Goal: Task Accomplishment & Management: Use online tool/utility

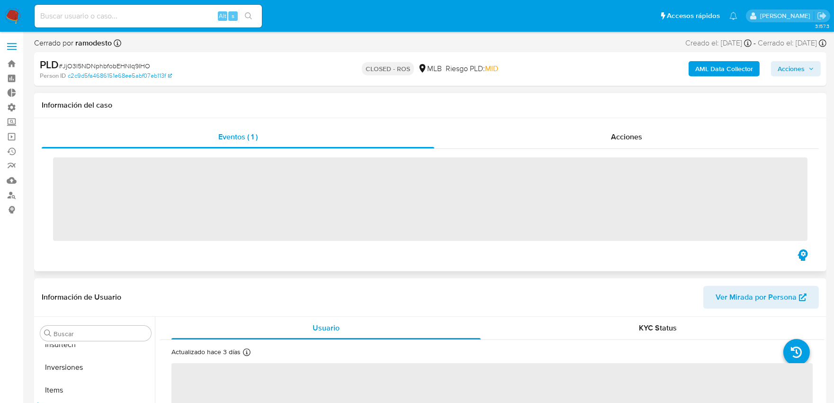
scroll to position [445, 0]
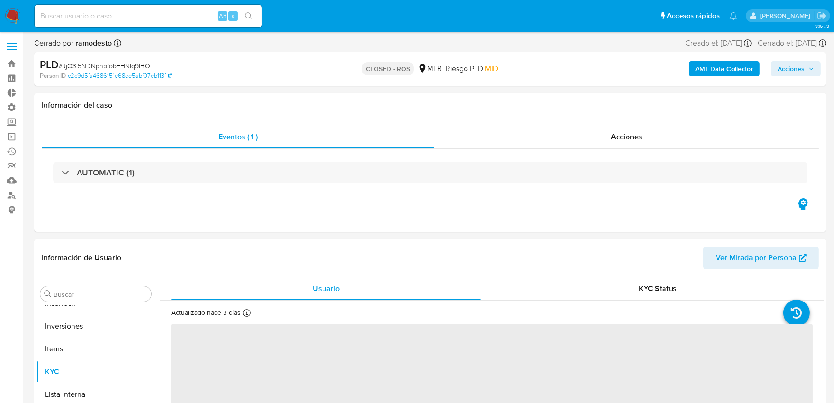
click at [708, 67] on b "AML Data Collector" at bounding box center [724, 68] width 58 height 15
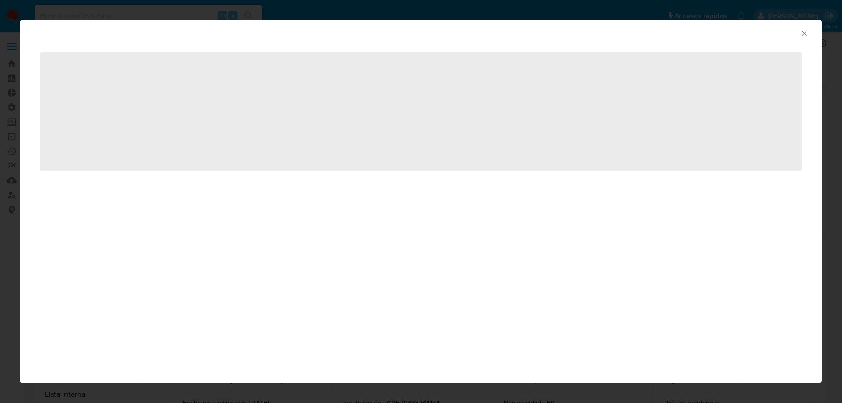
select select "10"
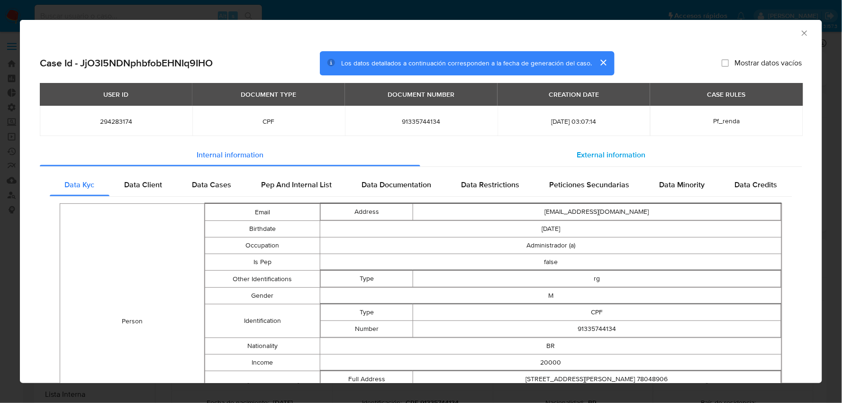
click at [616, 160] on div "External information" at bounding box center [611, 155] width 382 height 23
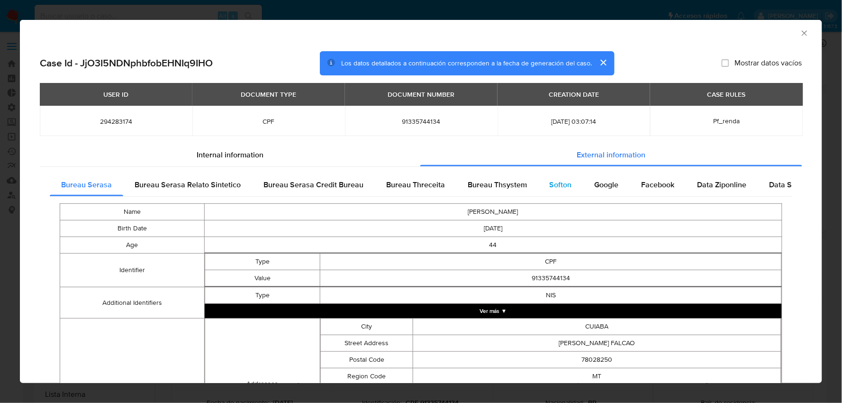
click at [553, 183] on span "Softon" at bounding box center [561, 184] width 22 height 11
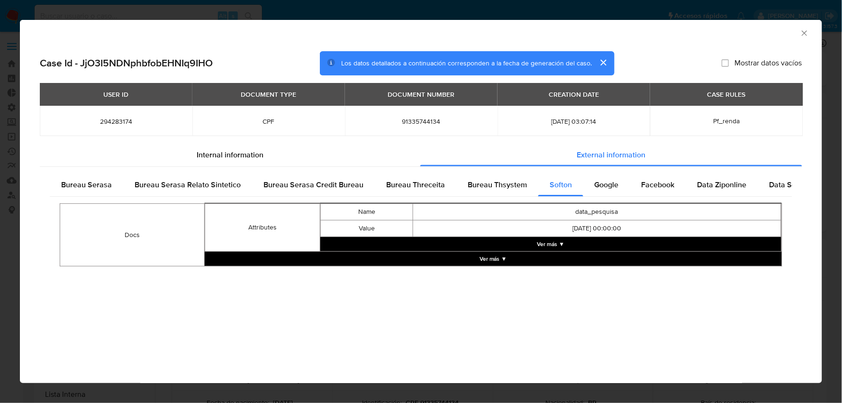
click at [555, 242] on button "Ver más ▼" at bounding box center [550, 244] width 461 height 14
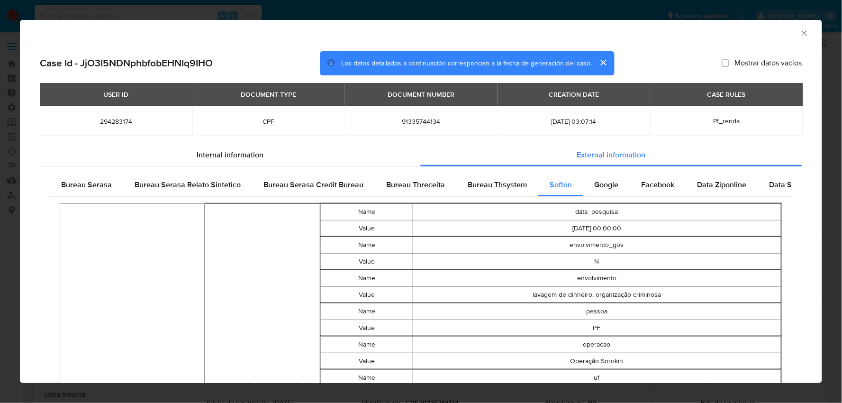
click at [800, 33] on icon "Cerrar ventana" at bounding box center [804, 32] width 9 height 9
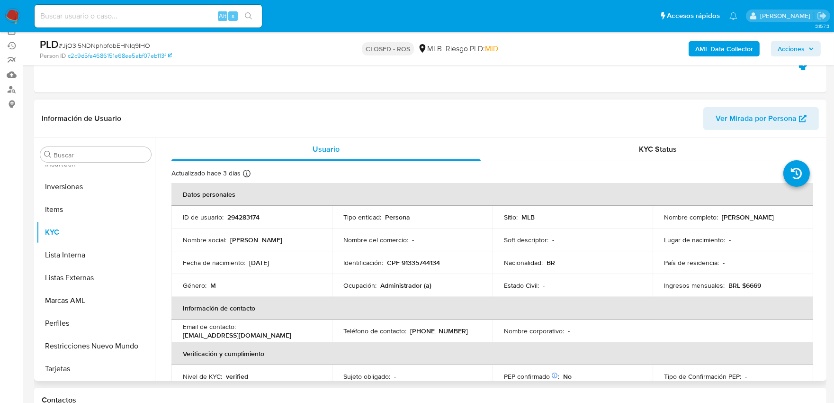
scroll to position [105, 0]
click at [242, 214] on p "294283174" at bounding box center [243, 217] width 32 height 9
copy p "294283174"
